Goal: Check status: Check status

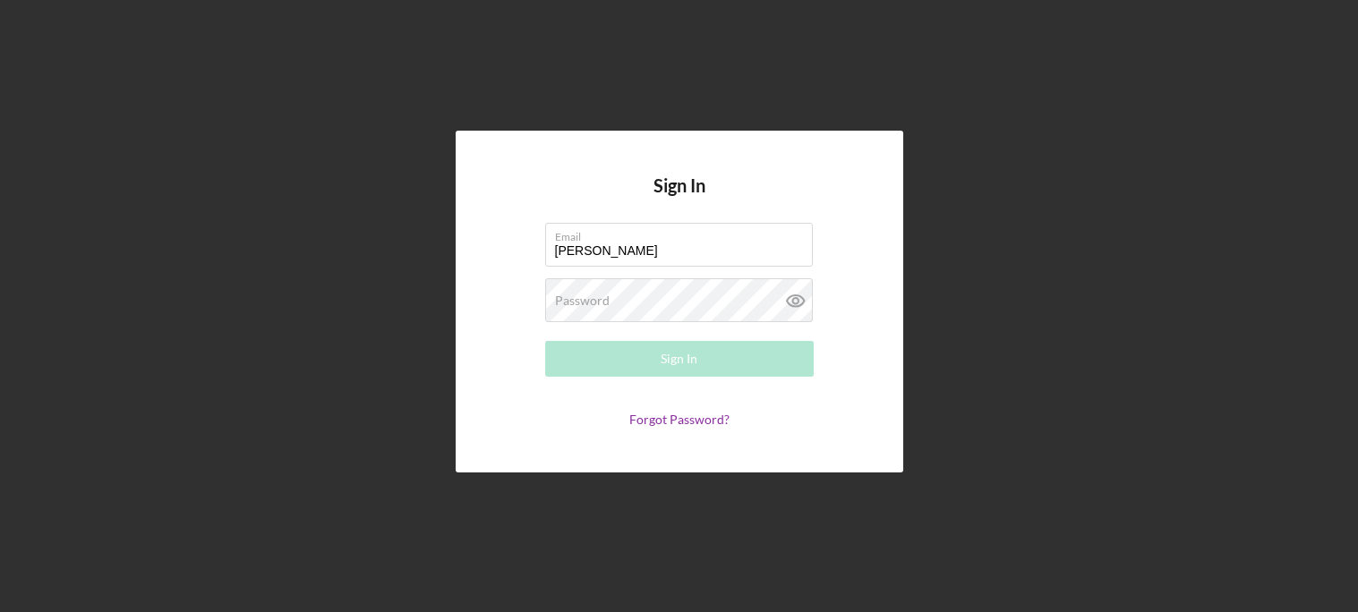
type input "nanette@universalsquare.com"
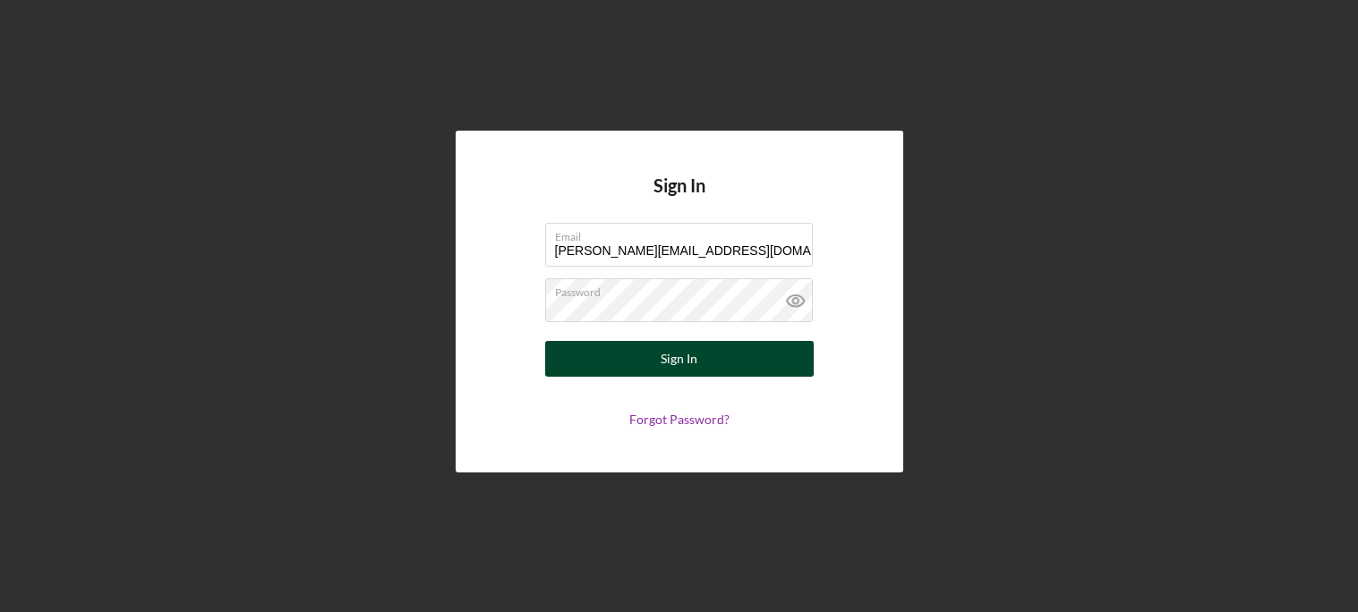
click at [698, 370] on button "Sign In" at bounding box center [679, 359] width 269 height 36
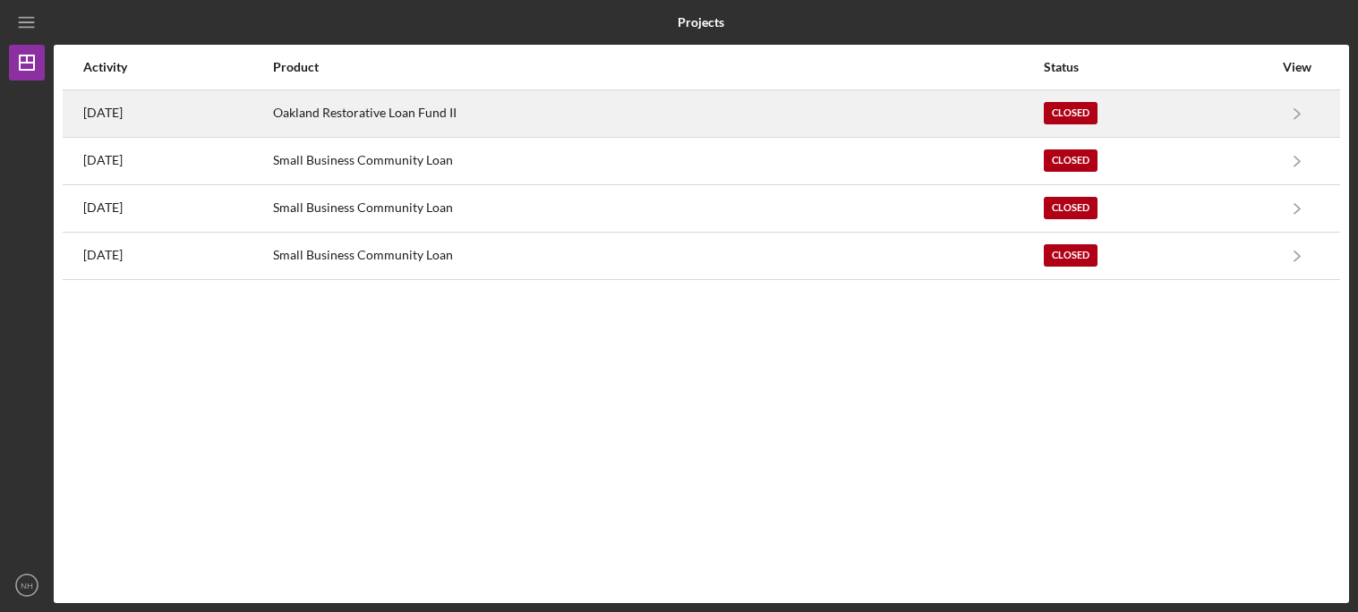
click at [550, 124] on div "Oakland Restorative Loan Fund II" at bounding box center [657, 113] width 769 height 45
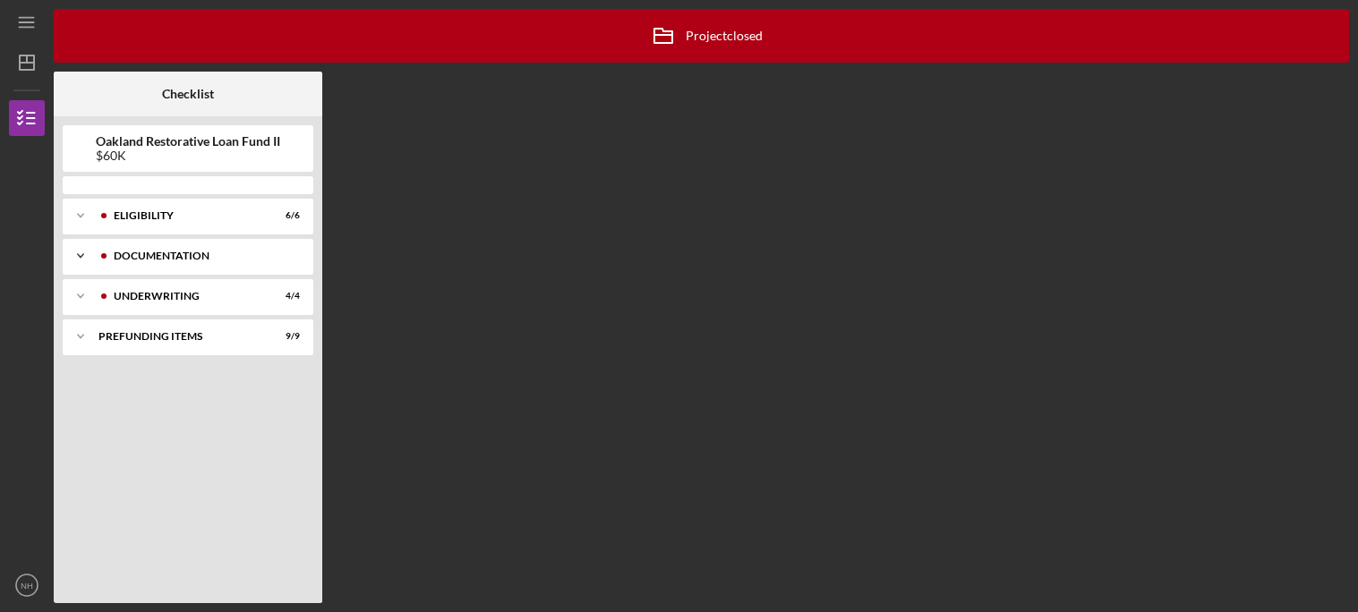
click at [92, 258] on icon "Icon/Expander" at bounding box center [81, 256] width 36 height 36
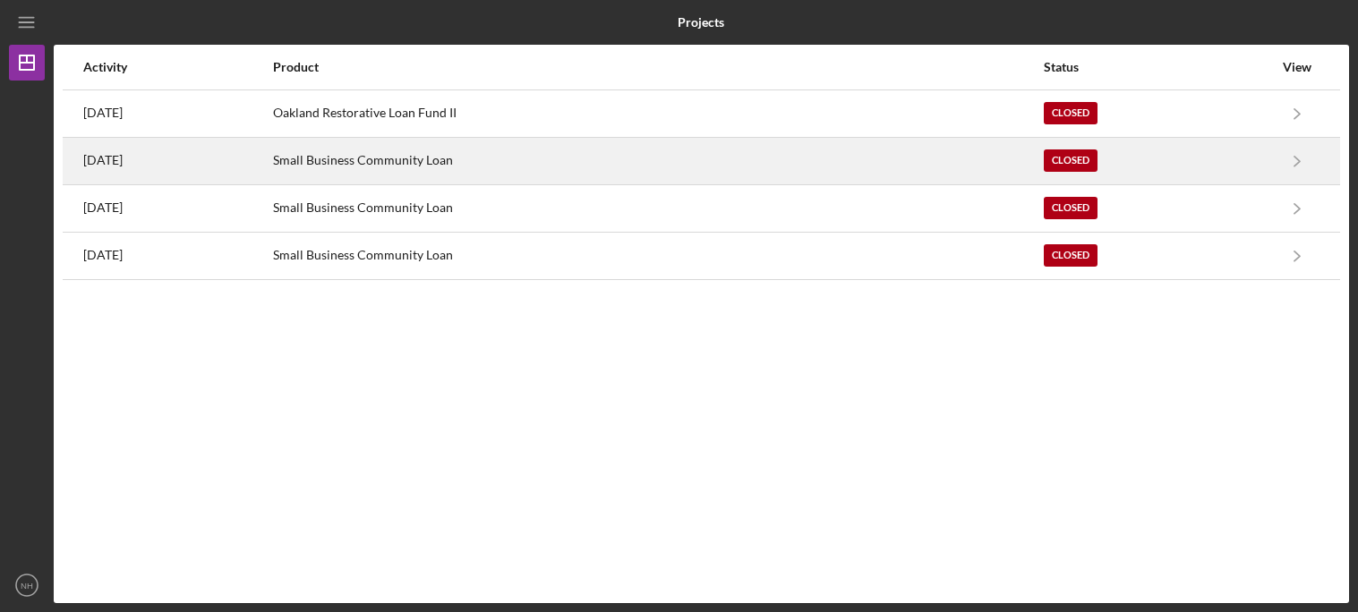
click at [143, 173] on div "6 months ago" at bounding box center [177, 161] width 188 height 45
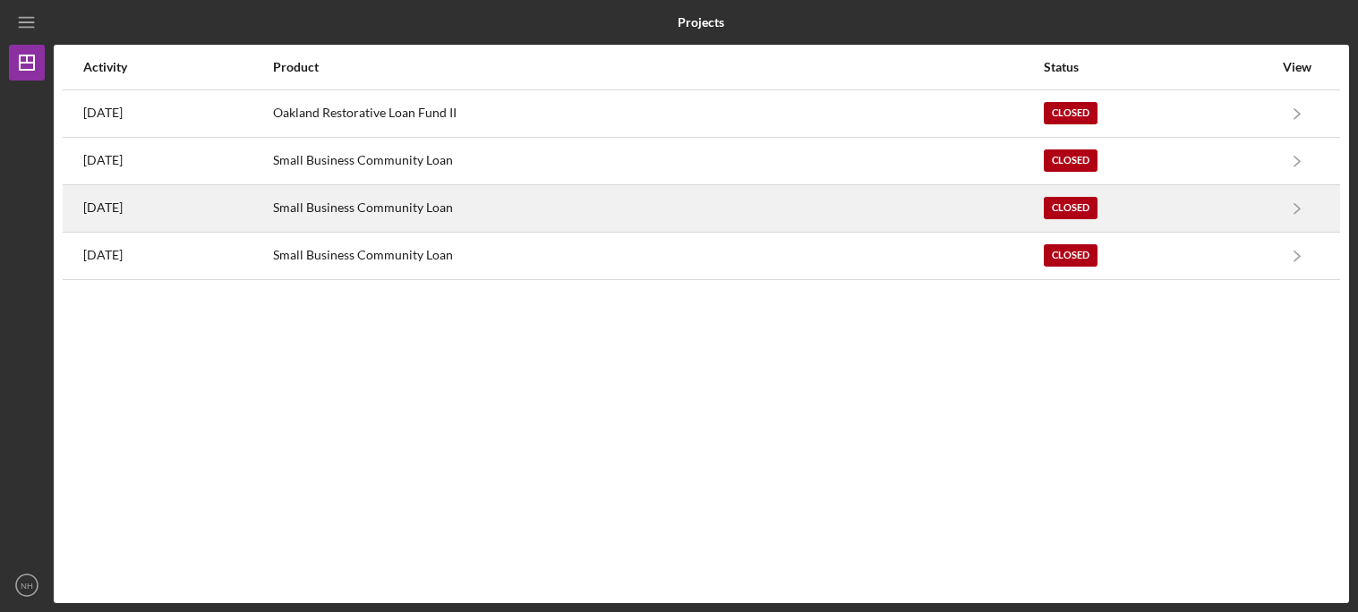
click at [136, 217] on div "12 months ago" at bounding box center [177, 208] width 188 height 45
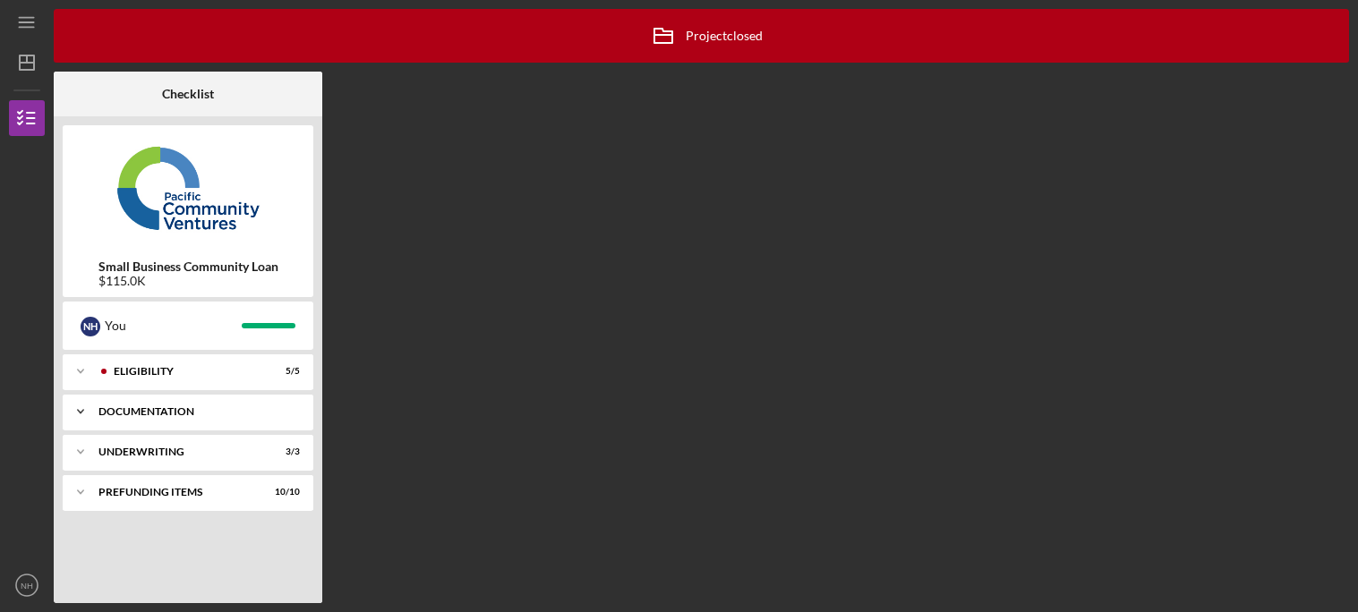
click at [82, 414] on icon "Icon/Expander" at bounding box center [81, 412] width 36 height 36
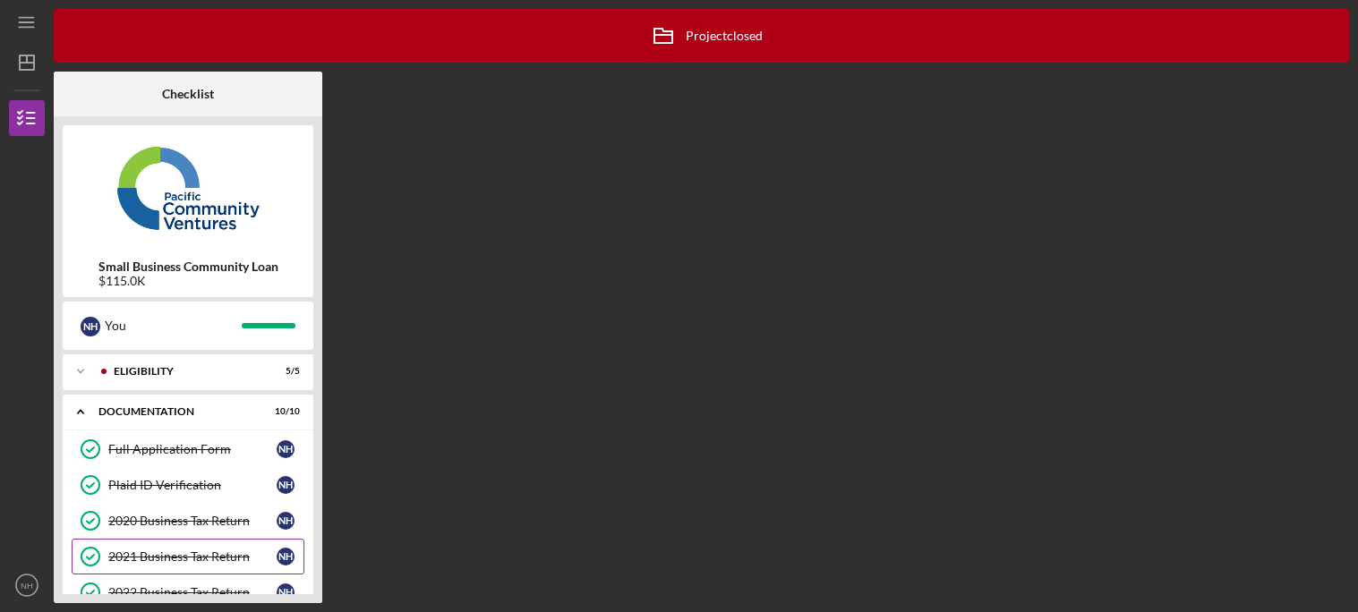
click at [151, 566] on link "2021 Business Tax Return 2021 Business Tax Return N H" at bounding box center [188, 557] width 233 height 36
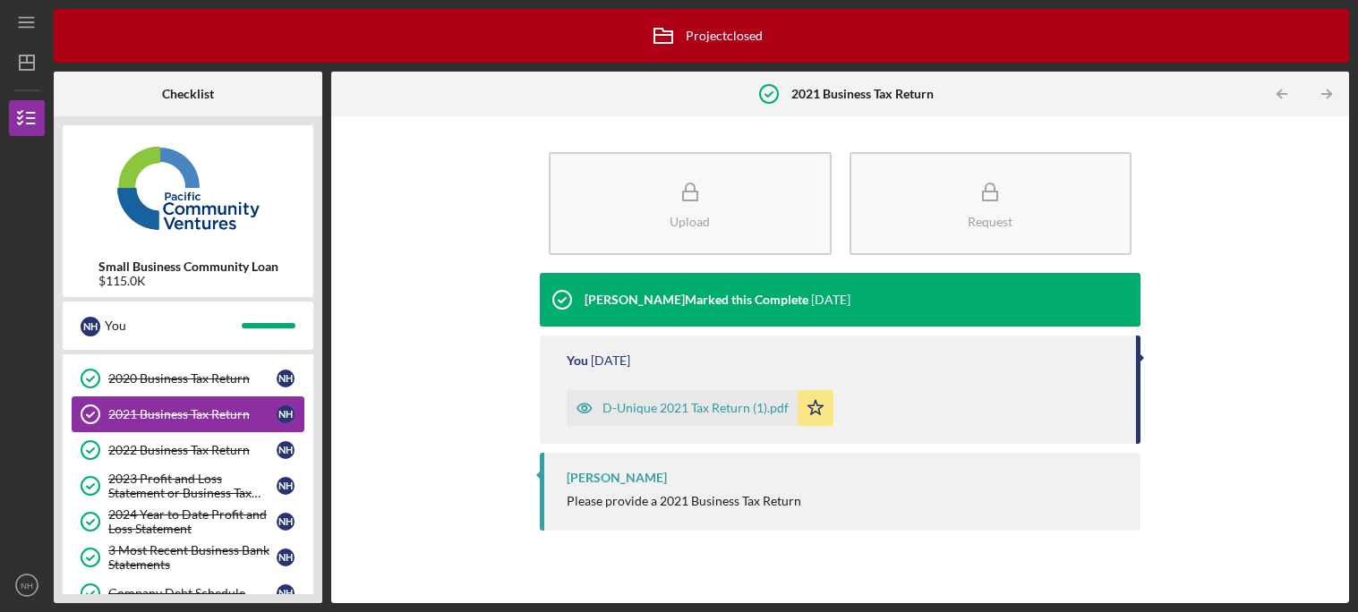
scroll to position [178, 0]
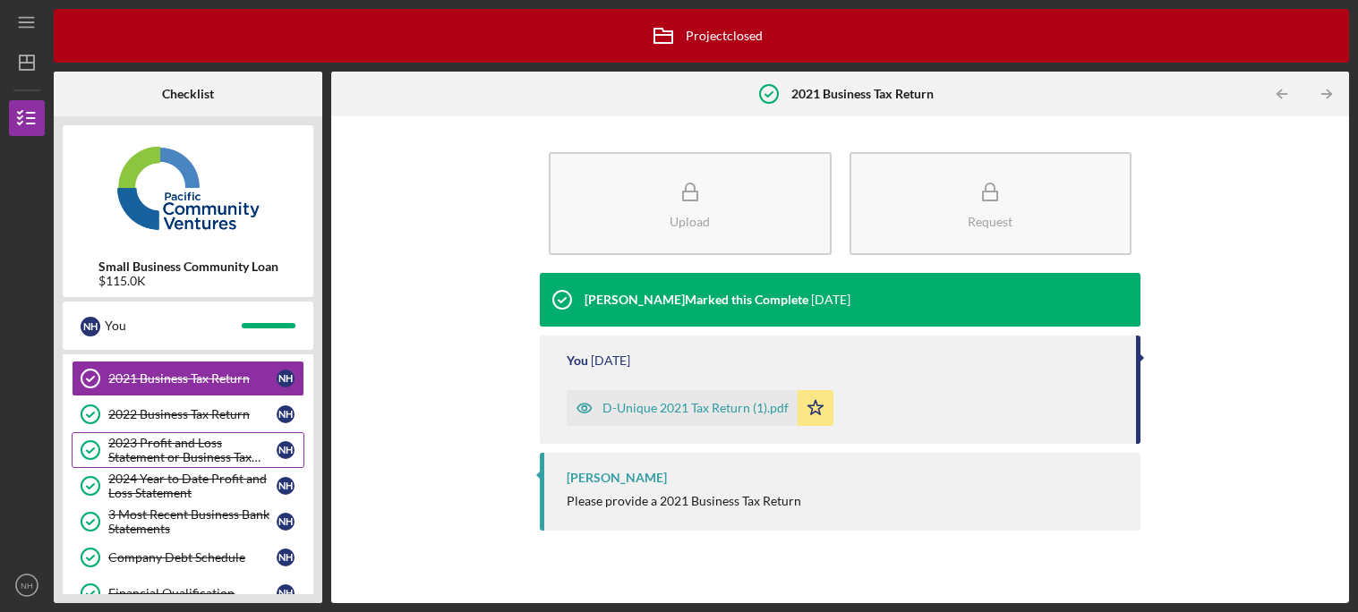
click at [168, 449] on div "2023 Profit and Loss Statement or Business Tax Return" at bounding box center [192, 450] width 168 height 29
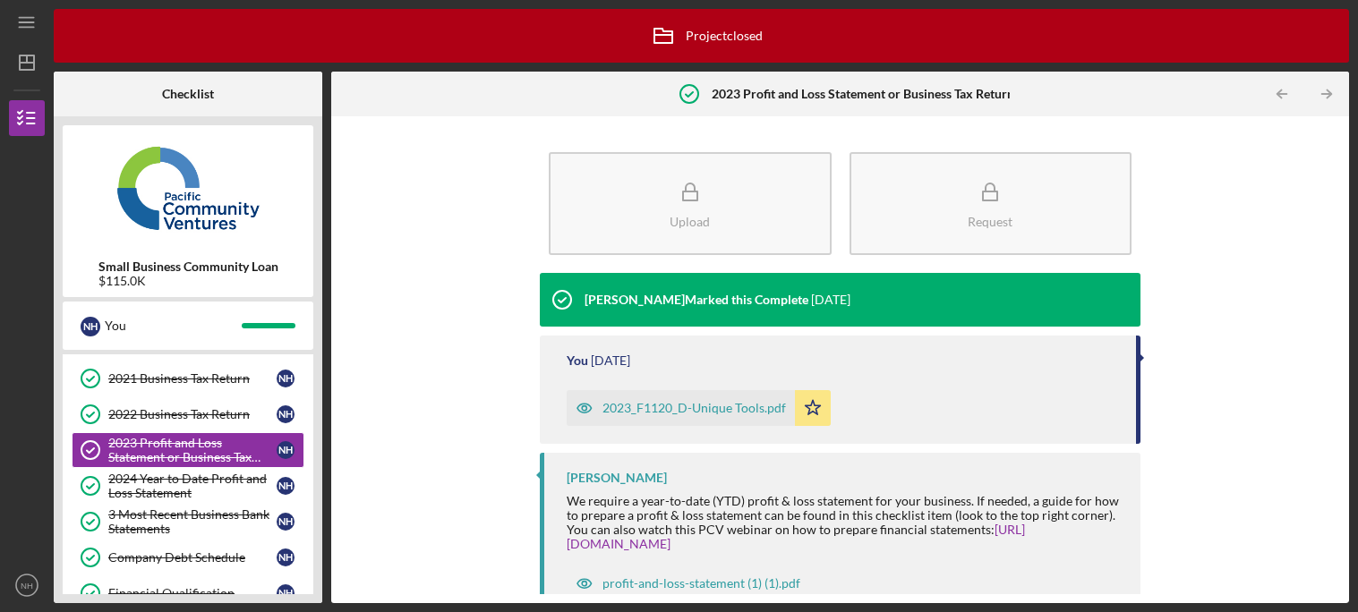
click at [621, 414] on div "2023_F1120_D-Unique Tools.pdf" at bounding box center [693, 408] width 183 height 14
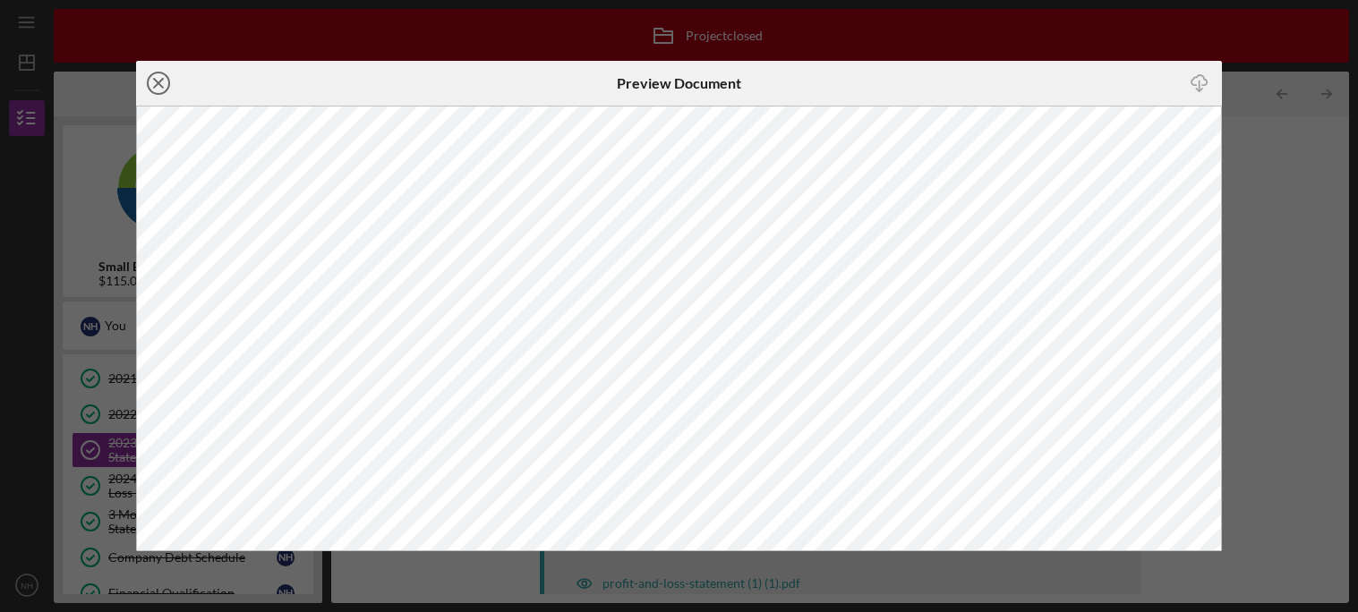
click at [154, 78] on icon "Icon/Close" at bounding box center [158, 83] width 45 height 45
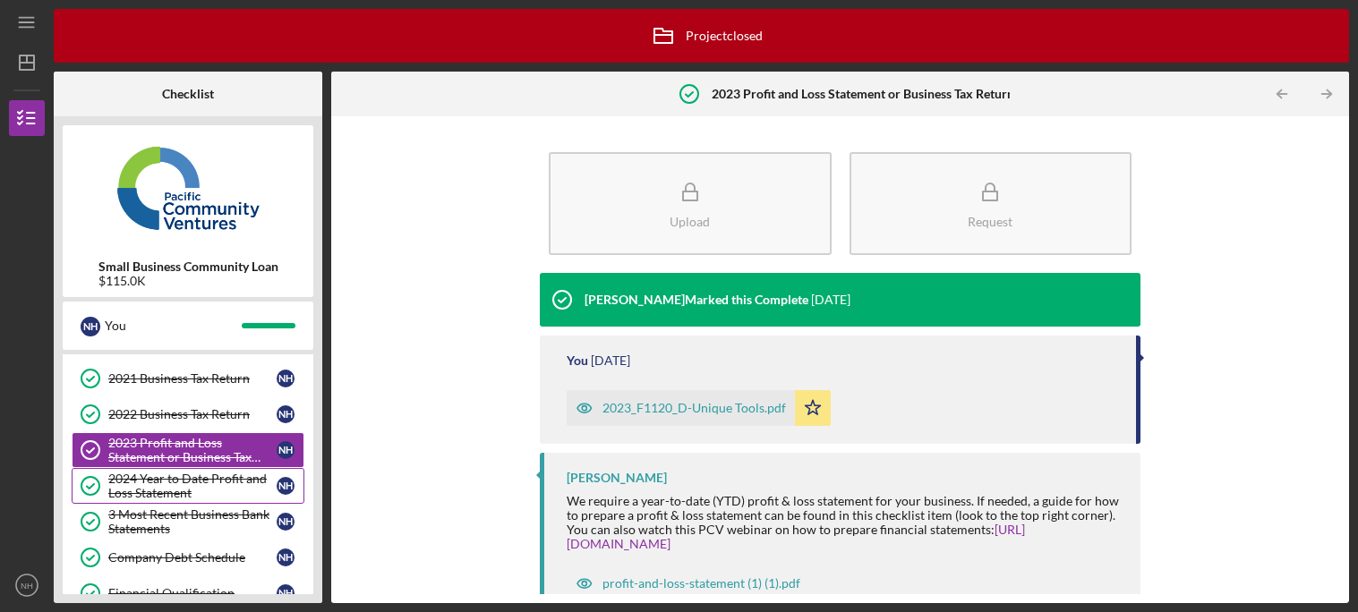
click at [183, 486] on div "2024 Year to Date Profit and Loss Statement" at bounding box center [192, 486] width 168 height 29
